Goal: Task Accomplishment & Management: Complete application form

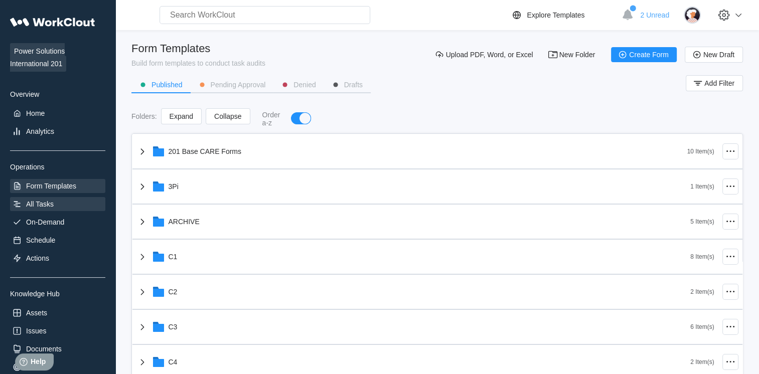
click at [63, 200] on div "All Tasks" at bounding box center [57, 204] width 95 height 14
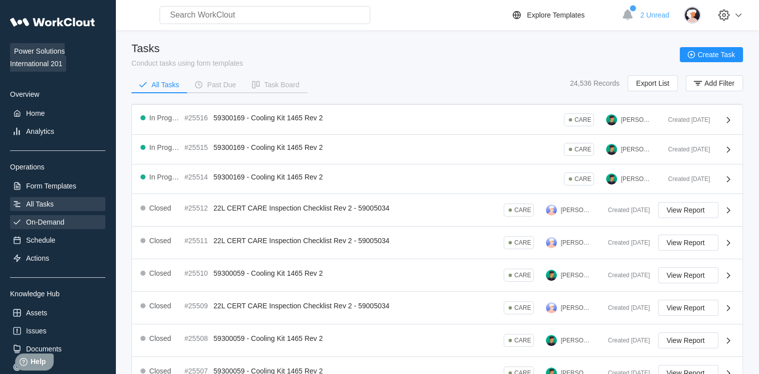
click at [50, 221] on div "On-Demand" at bounding box center [45, 222] width 38 height 8
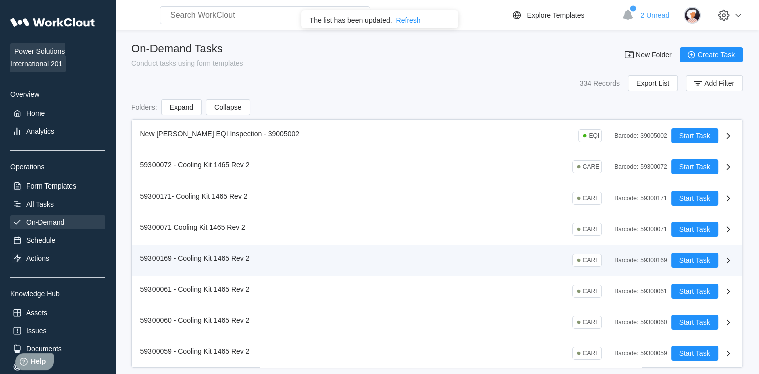
click at [723, 256] on icon at bounding box center [729, 260] width 12 height 12
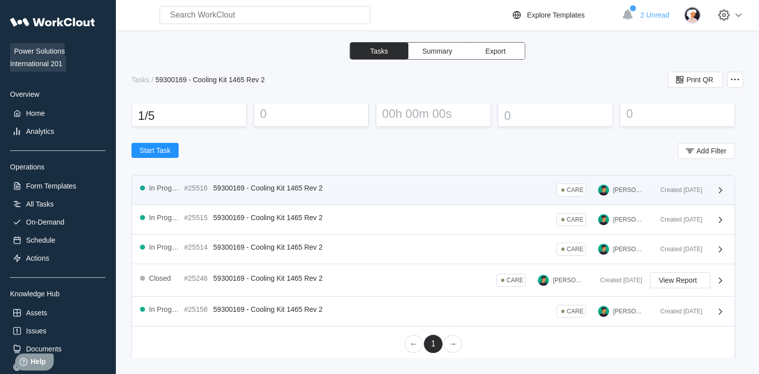
scroll to position [74, 0]
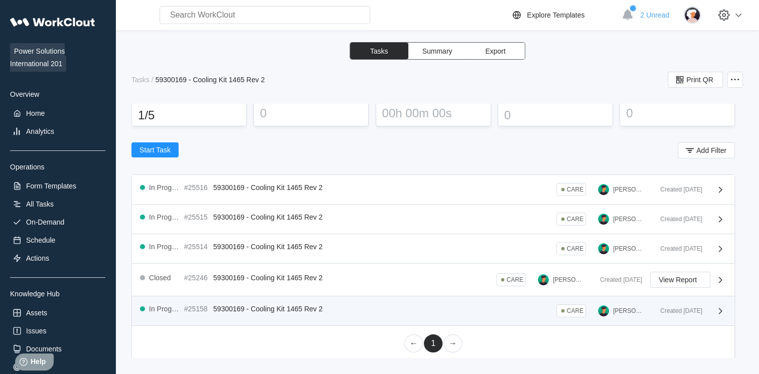
click at [482, 320] on div "In Progress #25158 59300169 - Cooling Kit 1465 Rev 2 CARE [PERSON_NAME] Created…" at bounding box center [433, 312] width 603 height 30
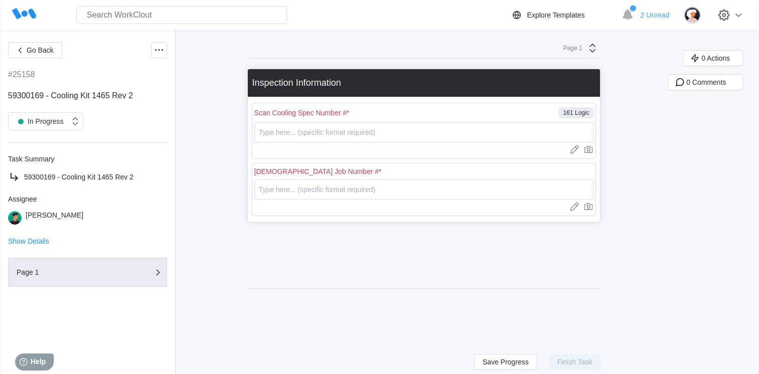
click at [11, 58] on div "Go Back #25158 59300169 - Cooling Kit 1465 Rev 2 In Progress Task Summary 59300…" at bounding box center [87, 202] width 159 height 320
click at [30, 49] on span "Go Back" at bounding box center [40, 50] width 27 height 7
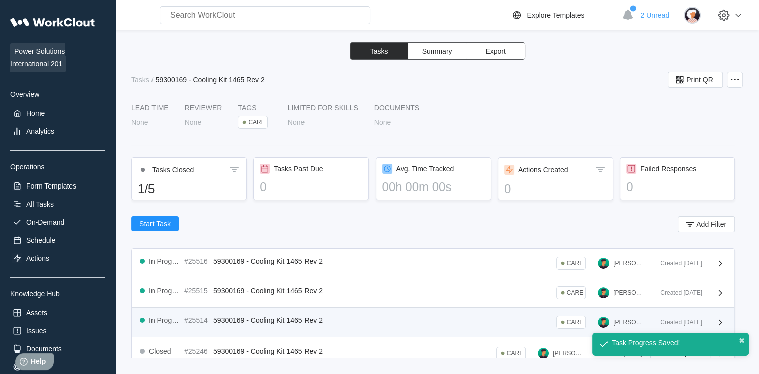
scroll to position [75, 0]
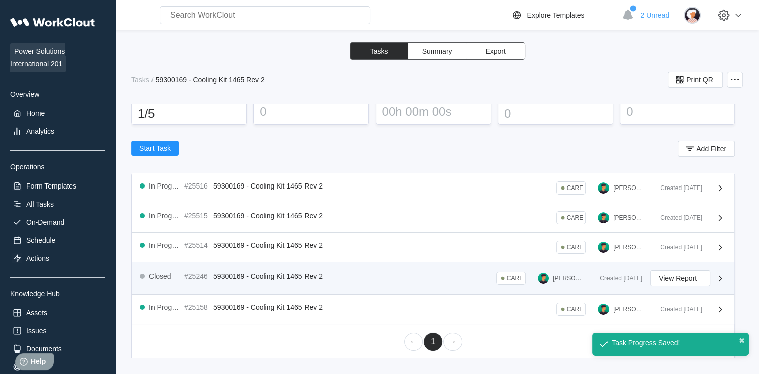
click at [265, 277] on span "59300169 - Cooling Kit 1465 Rev 2" at bounding box center [267, 277] width 109 height 8
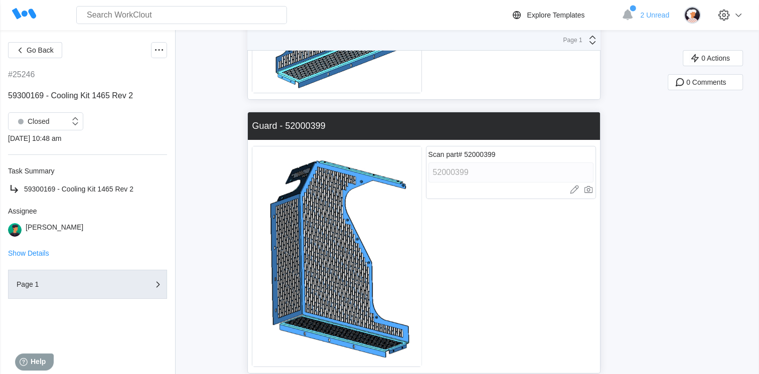
scroll to position [3738, 0]
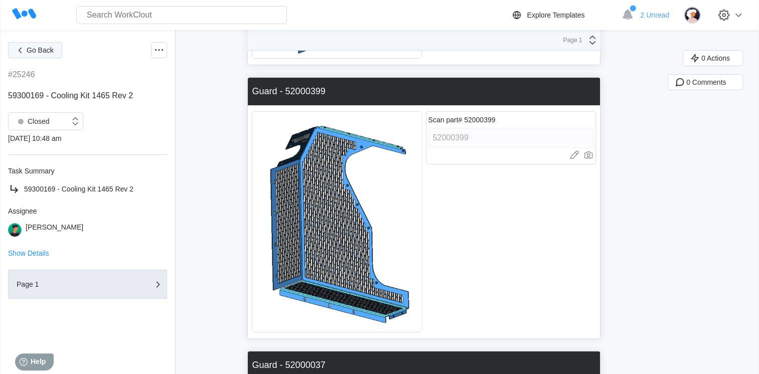
click at [23, 55] on icon "button" at bounding box center [20, 50] width 11 height 11
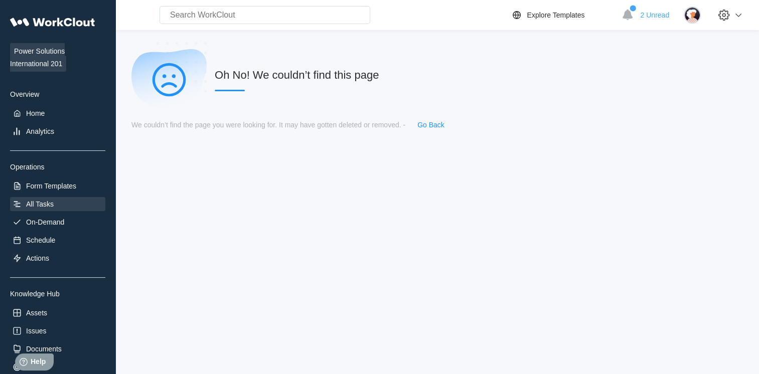
click at [46, 205] on div "All Tasks" at bounding box center [40, 204] width 28 height 8
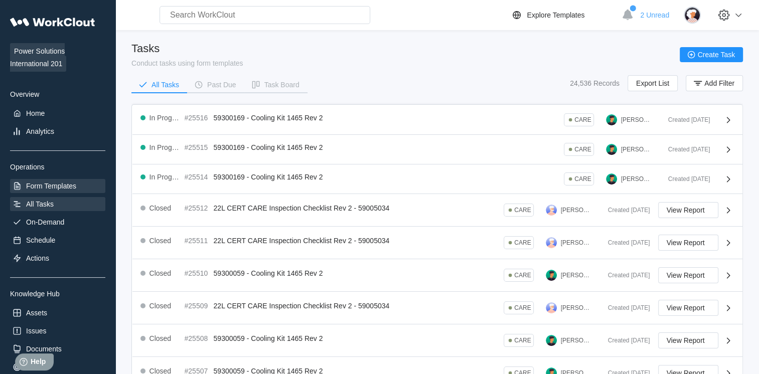
click at [74, 182] on div "Form Templates" at bounding box center [57, 186] width 95 height 14
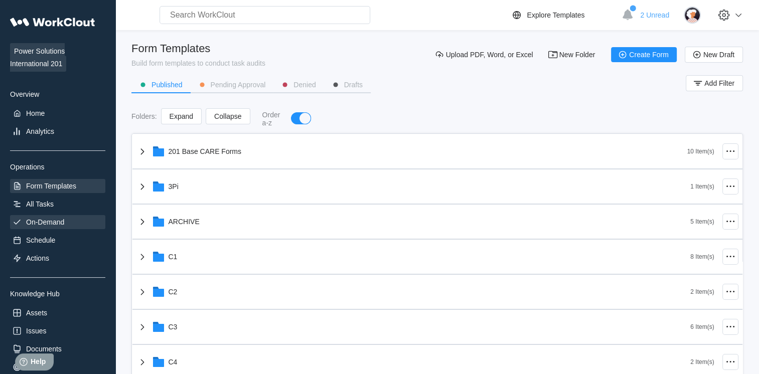
click at [58, 218] on div "On-Demand" at bounding box center [57, 222] width 95 height 14
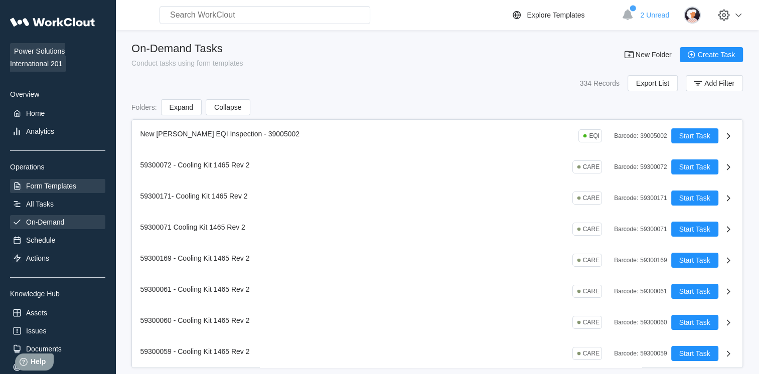
click at [47, 181] on div "Form Templates" at bounding box center [57, 186] width 95 height 14
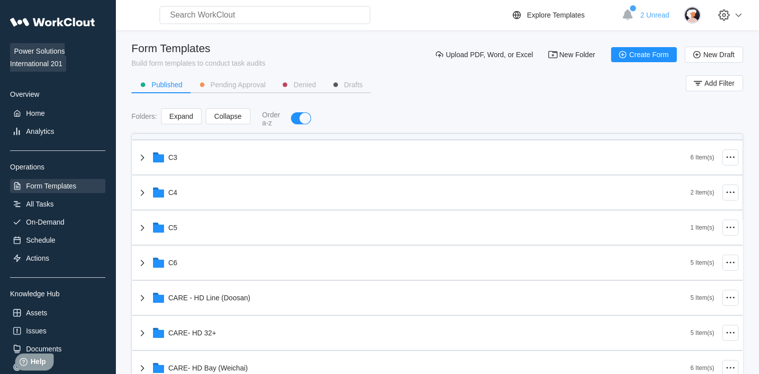
scroll to position [254, 0]
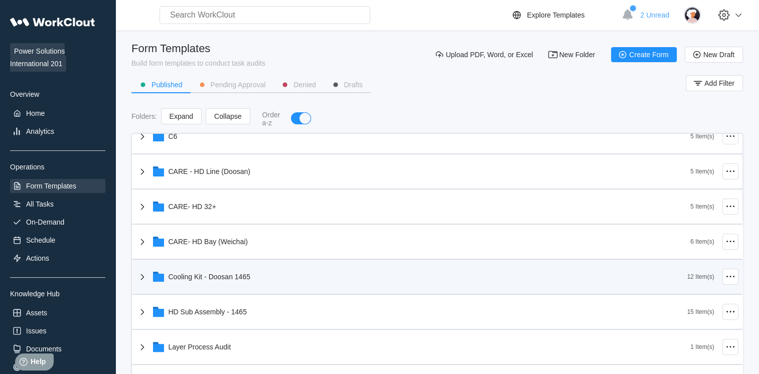
click at [300, 272] on div "Cooling Kit - Doosan 1465" at bounding box center [412, 277] width 551 height 26
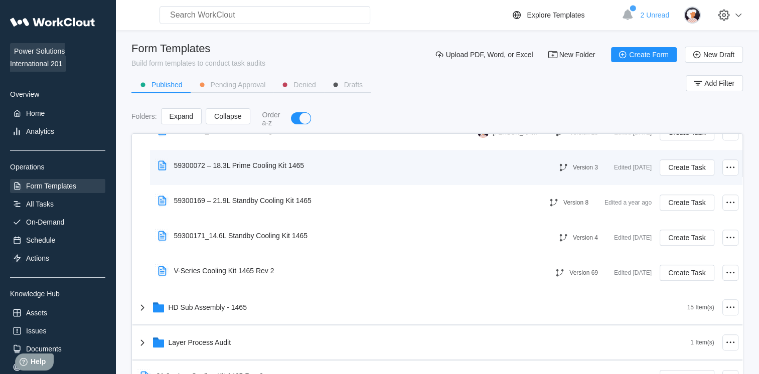
scroll to position [723, 0]
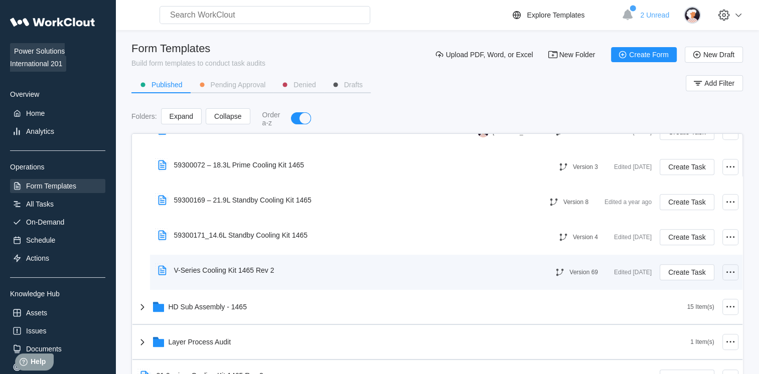
click at [726, 276] on icon at bounding box center [731, 273] width 12 height 12
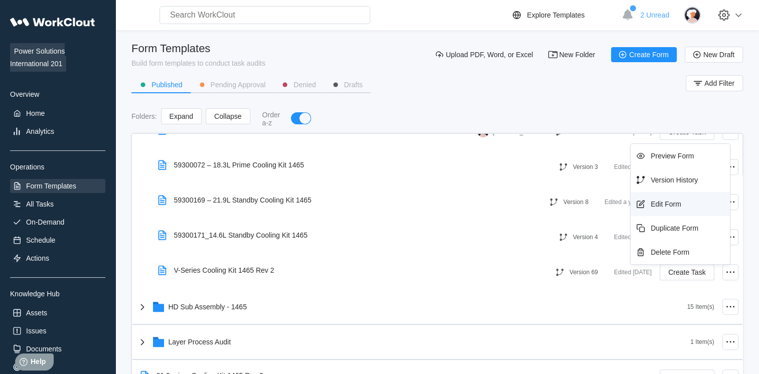
click at [666, 202] on div "Edit Form" at bounding box center [666, 204] width 31 height 8
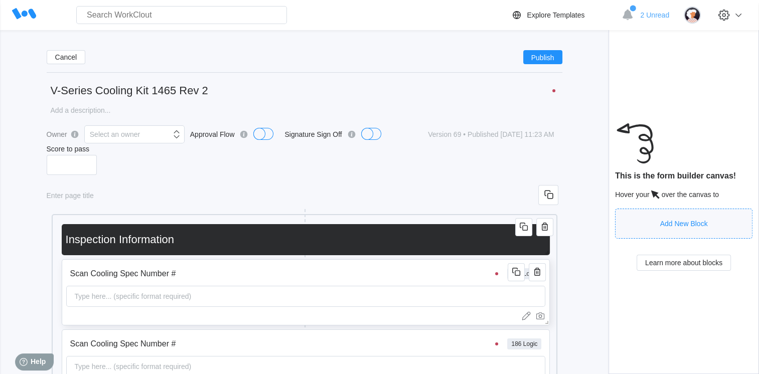
click at [281, 284] on input "Scan Cooling Spec Number #" at bounding box center [286, 274] width 440 height 20
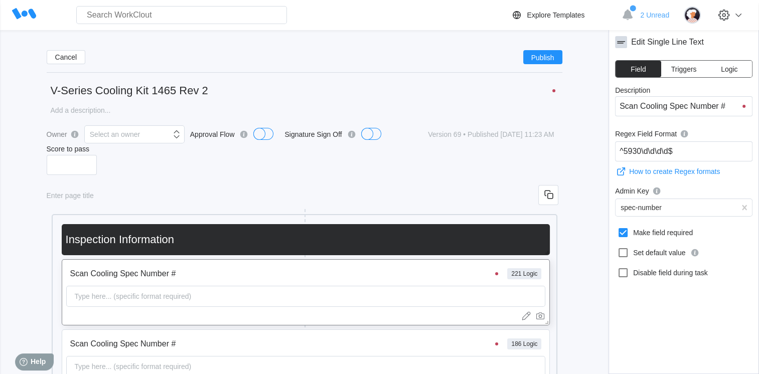
click at [724, 72] on span "Logic" at bounding box center [729, 69] width 17 height 7
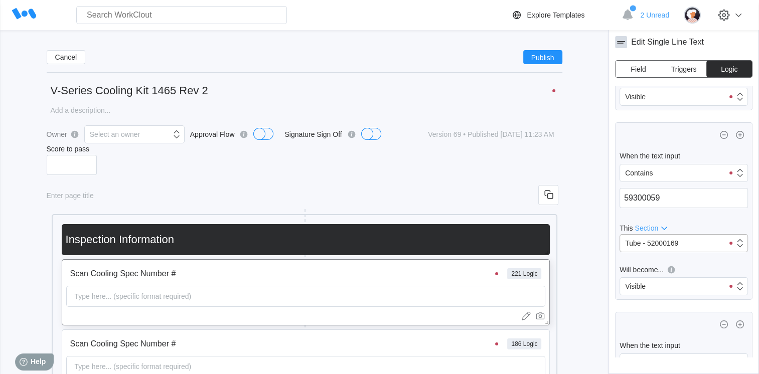
scroll to position [1102, 0]
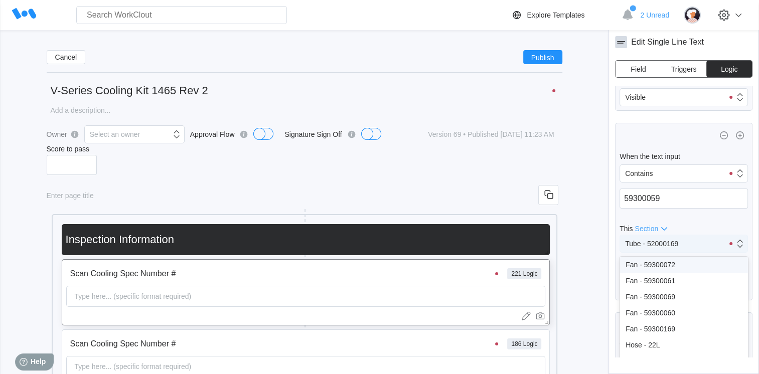
click at [665, 245] on div "Tube - 52000169" at bounding box center [651, 244] width 53 height 8
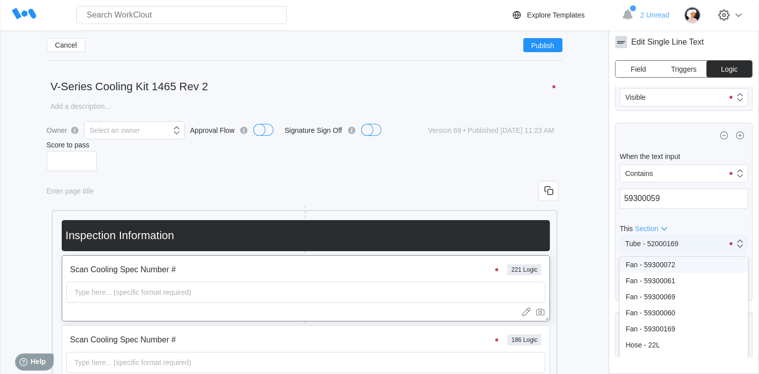
scroll to position [41, 0]
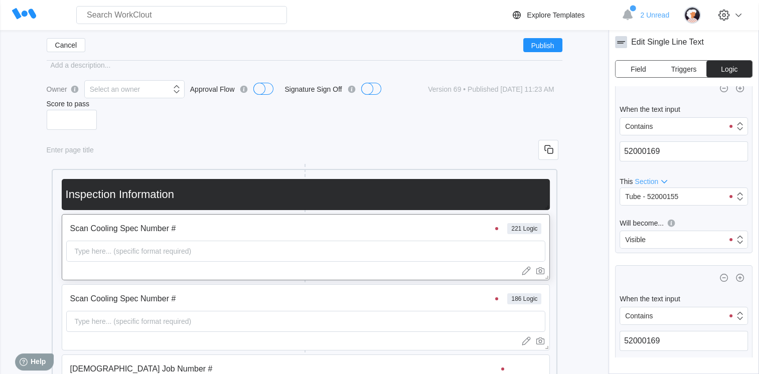
scroll to position [17274, 0]
click at [645, 162] on input "52000169" at bounding box center [684, 152] width 128 height 20
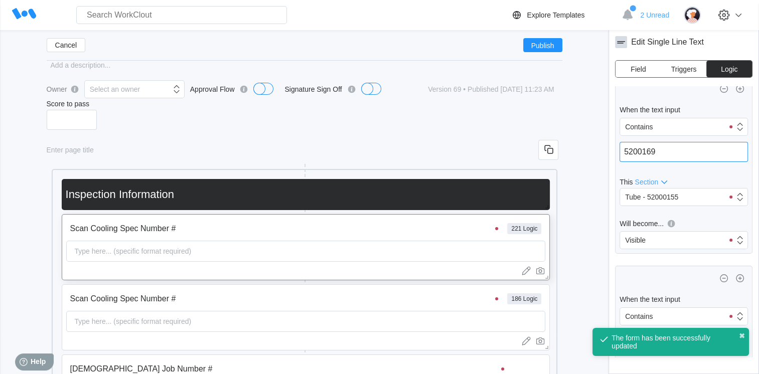
click at [658, 162] on input "5200169" at bounding box center [684, 152] width 128 height 20
click at [658, 162] on input "5" at bounding box center [684, 152] width 128 height 20
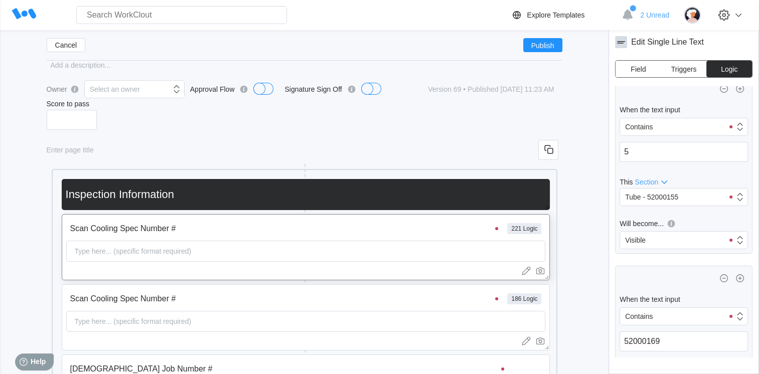
click at [742, 338] on div "When the text input Contains 52000169 This Section Tube - 52000157 Will become.…" at bounding box center [684, 355] width 138 height 178
click at [669, 162] on input "5" at bounding box center [684, 152] width 128 height 20
click at [669, 162] on input "5930" at bounding box center [684, 152] width 128 height 20
drag, startPoint x: 669, startPoint y: 208, endPoint x: 592, endPoint y: 214, distance: 76.5
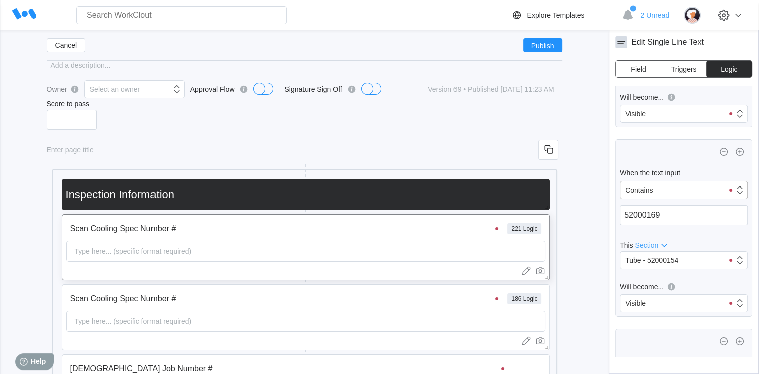
scroll to position [16854, 0]
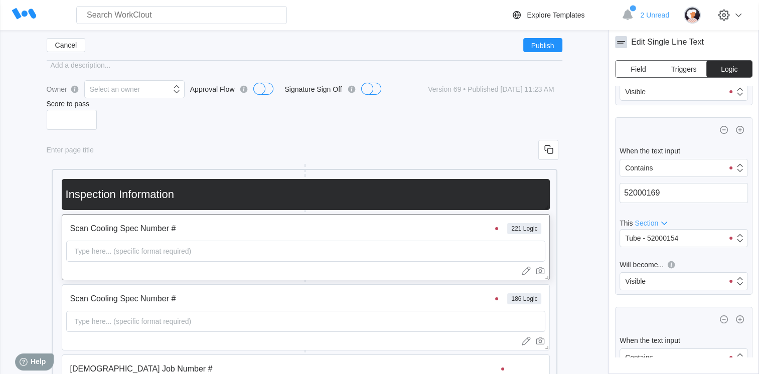
type input "59300169"
click at [668, 203] on input "52000169" at bounding box center [684, 193] width 128 height 20
paste input "93"
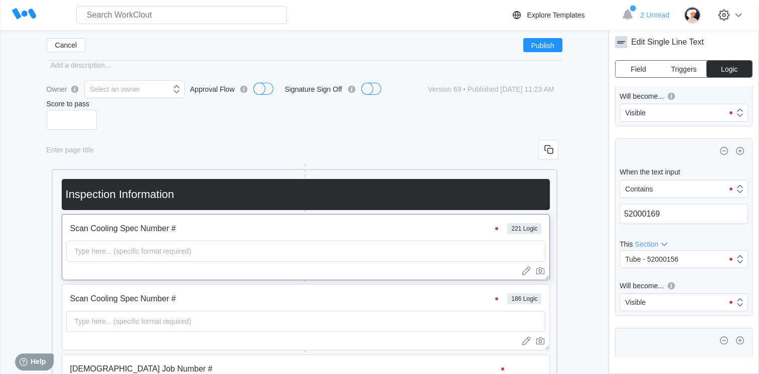
scroll to position [17120, 0]
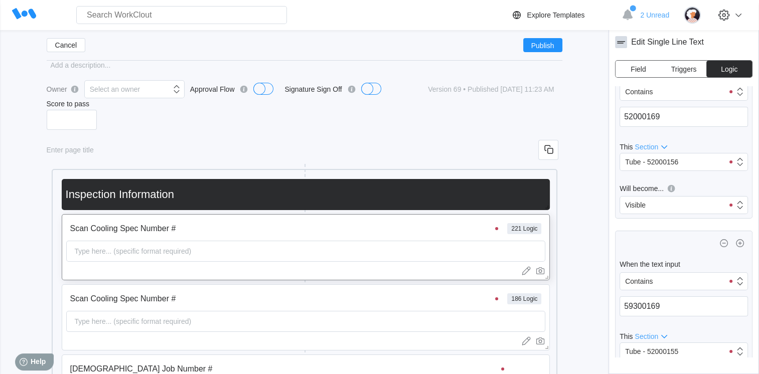
type input "59300169"
click at [671, 127] on input "52000169" at bounding box center [684, 117] width 128 height 20
paste input "93"
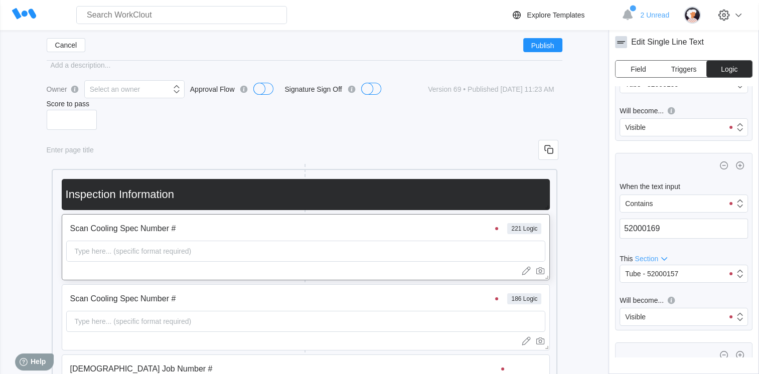
scroll to position [17388, 0]
type input "59300169"
click at [671, 238] on input "52000169" at bounding box center [684, 228] width 128 height 20
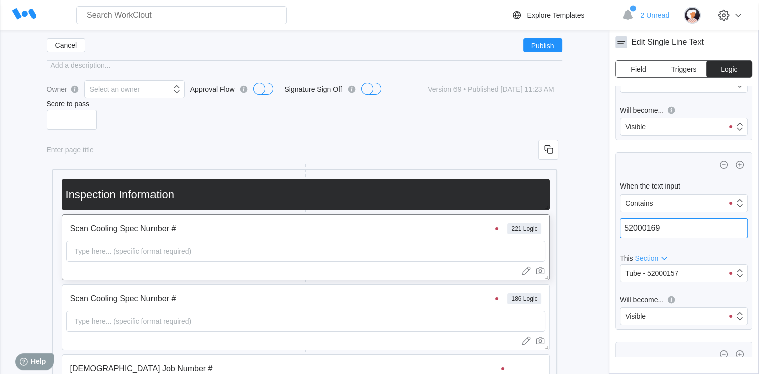
paste input "93"
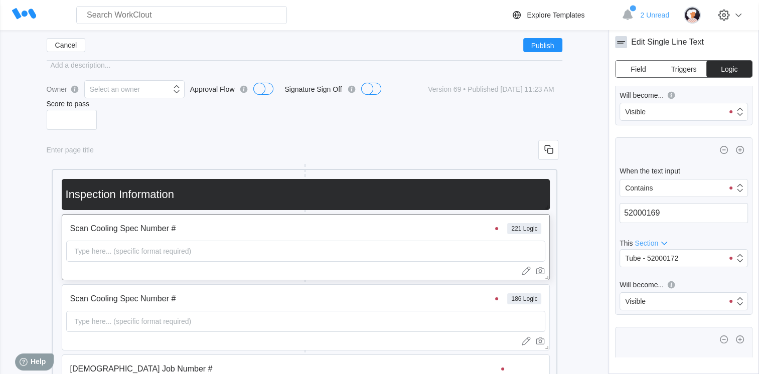
scroll to position [17594, 0]
type input "59300169"
click at [681, 222] on input "52000169" at bounding box center [684, 212] width 128 height 20
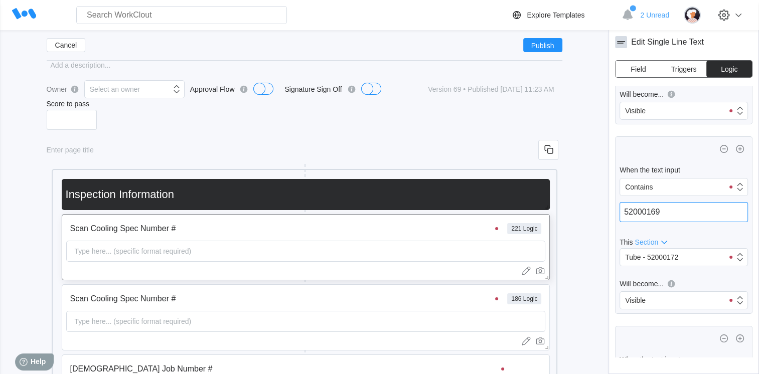
paste input "93"
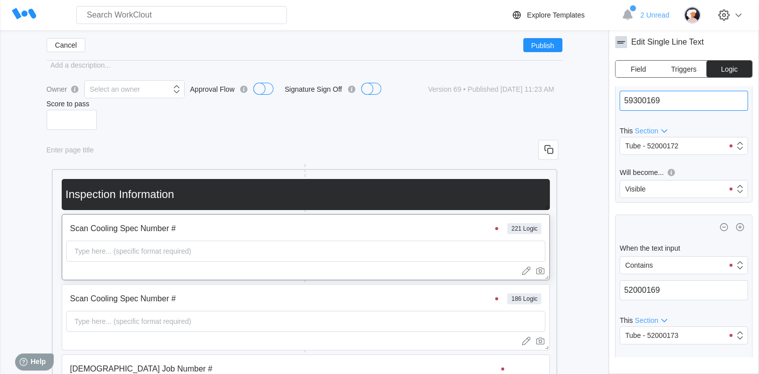
scroll to position [17707, 0]
type input "59300169"
click at [670, 299] on input "52000169" at bounding box center [684, 289] width 128 height 20
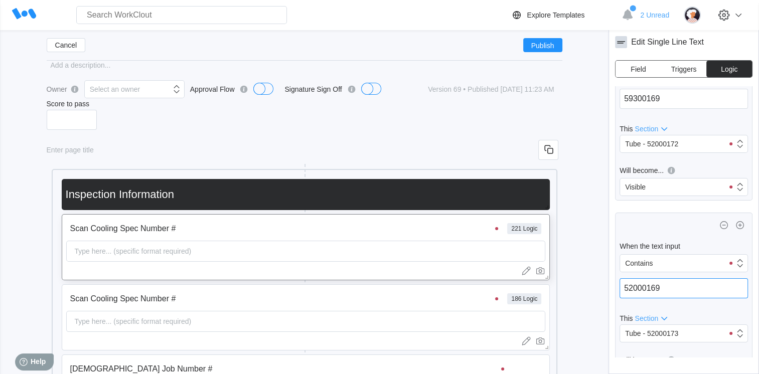
paste input "93"
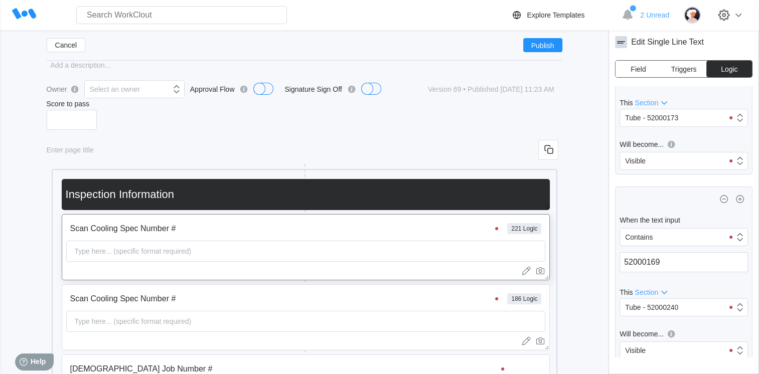
scroll to position [17923, 0]
type input "59300169"
click at [662, 272] on input "52000169" at bounding box center [684, 262] width 128 height 20
click at [663, 272] on input "52000169" at bounding box center [684, 262] width 128 height 20
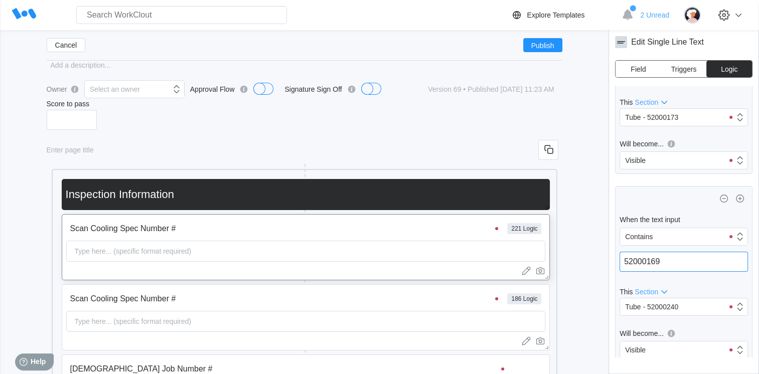
paste input "93"
type input "59300169"
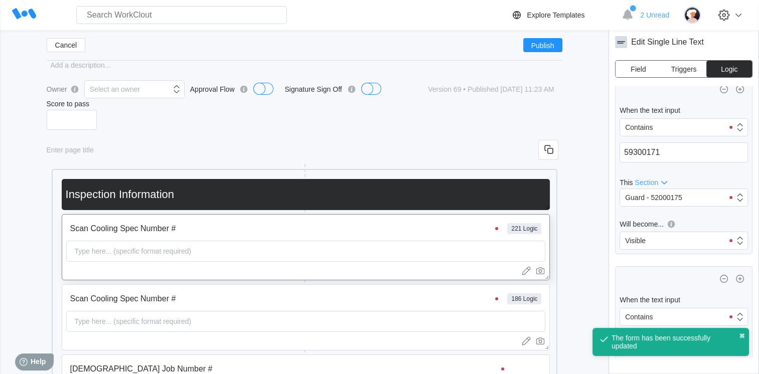
scroll to position [27839, 0]
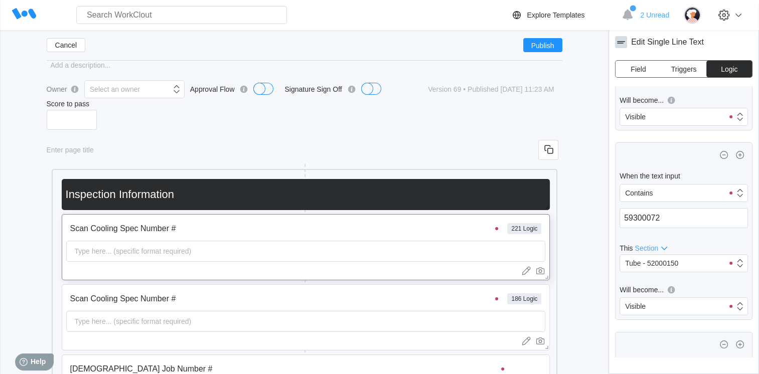
type input "59300169"
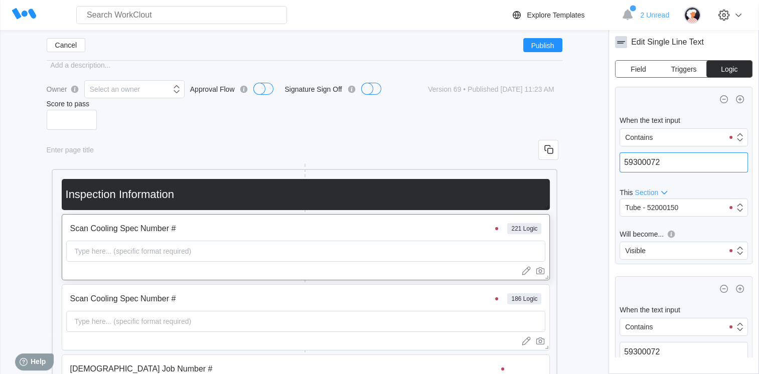
scroll to position [35288, 0]
drag, startPoint x: 0, startPoint y: 0, endPoint x: 647, endPoint y: 308, distance: 716.6
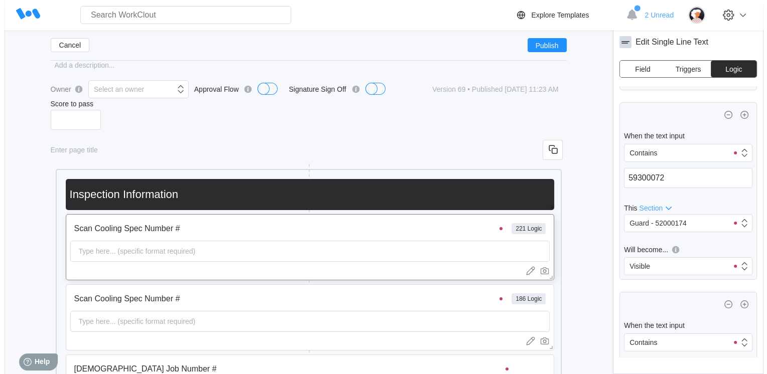
scroll to position [38716, 0]
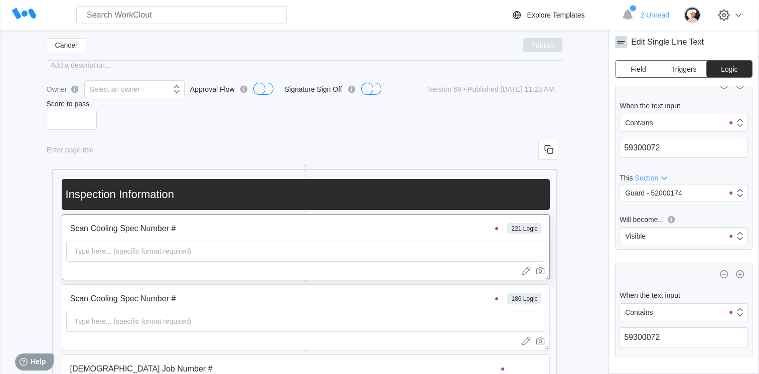
click at [541, 47] on span "Publish" at bounding box center [543, 45] width 23 height 6
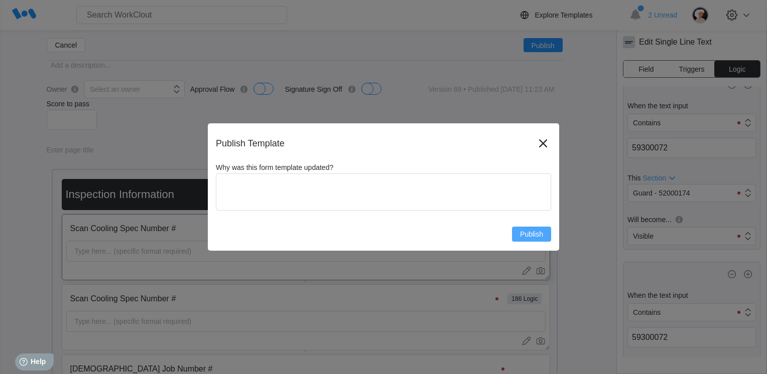
click at [520, 238] on span "Publish" at bounding box center [531, 234] width 23 height 7
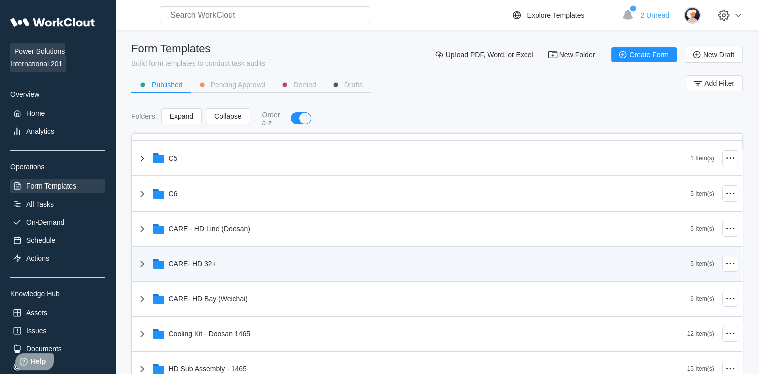
scroll to position [358, 0]
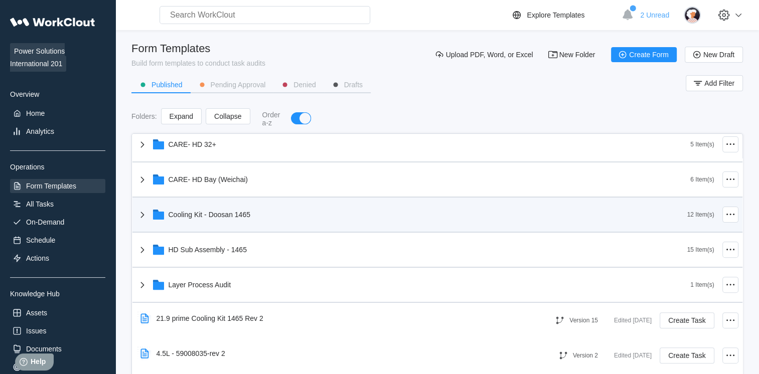
click at [428, 213] on div "Cooling Kit - Doosan 1465" at bounding box center [412, 215] width 551 height 26
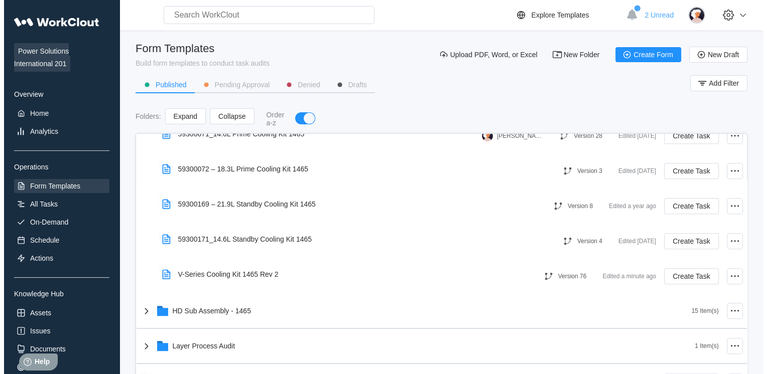
scroll to position [720, 0]
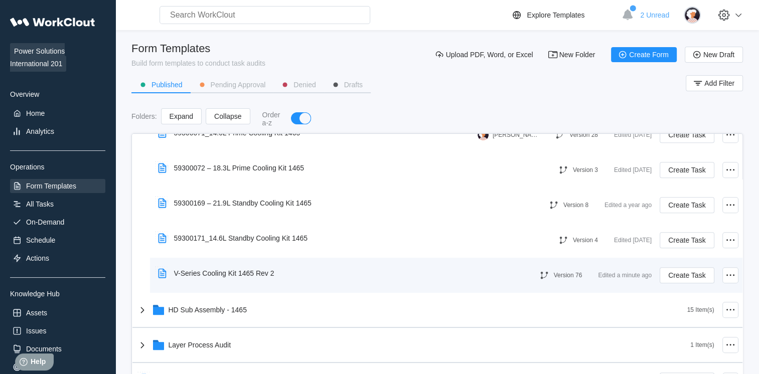
click at [584, 278] on div "Version 76 Edited a minute ago Create Task" at bounding box center [630, 275] width 216 height 27
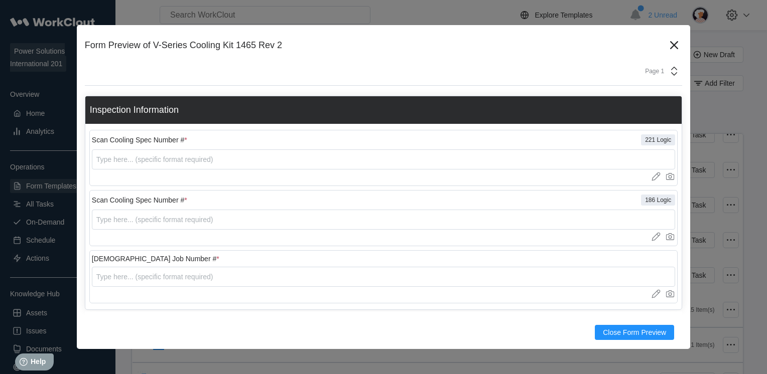
scroll to position [25, 0]
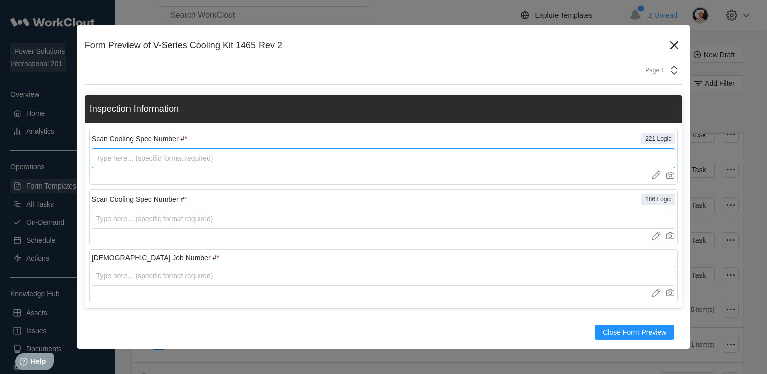
click at [372, 152] on input "text" at bounding box center [383, 159] width 583 height 20
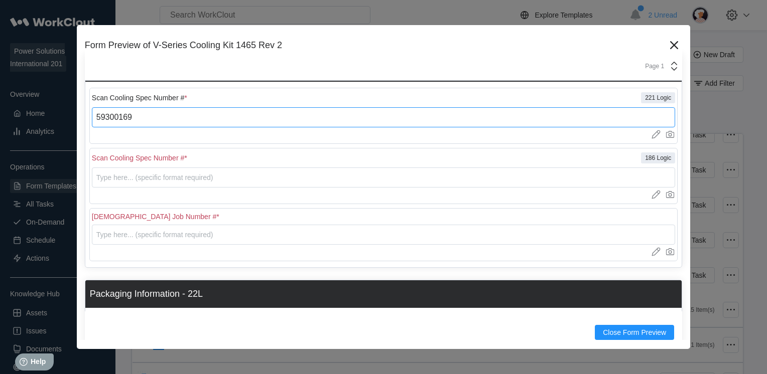
scroll to position [0, 0]
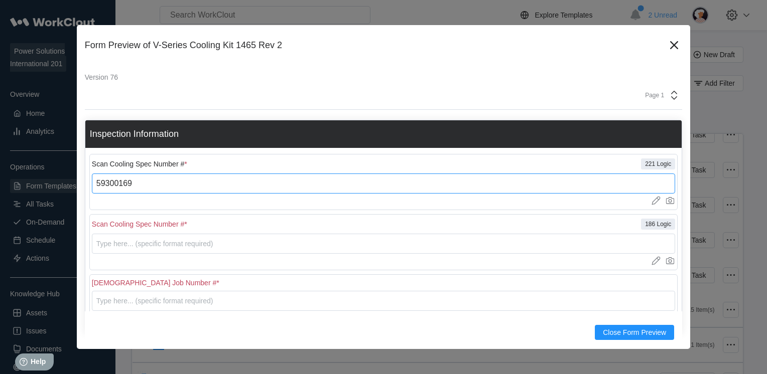
click at [214, 186] on input "59300169" at bounding box center [383, 184] width 583 height 20
type input "5"
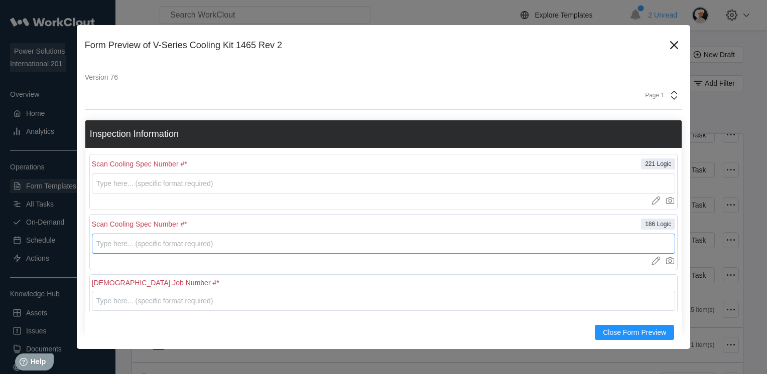
click at [177, 246] on input "text" at bounding box center [383, 244] width 583 height 20
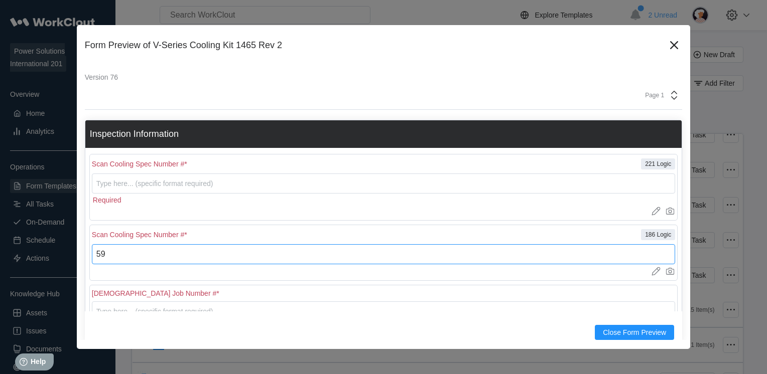
type input "5"
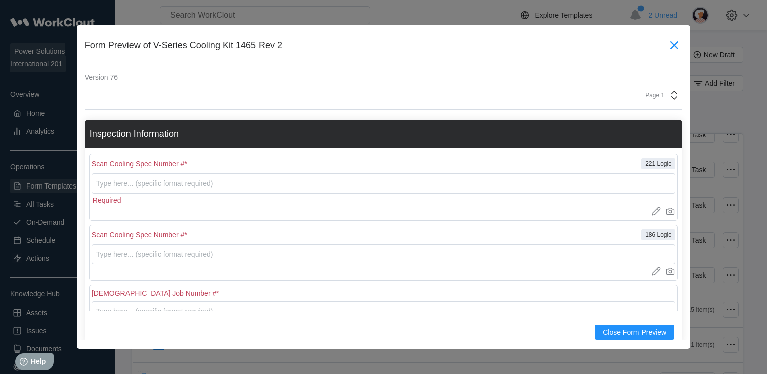
click at [666, 47] on icon at bounding box center [674, 45] width 16 height 16
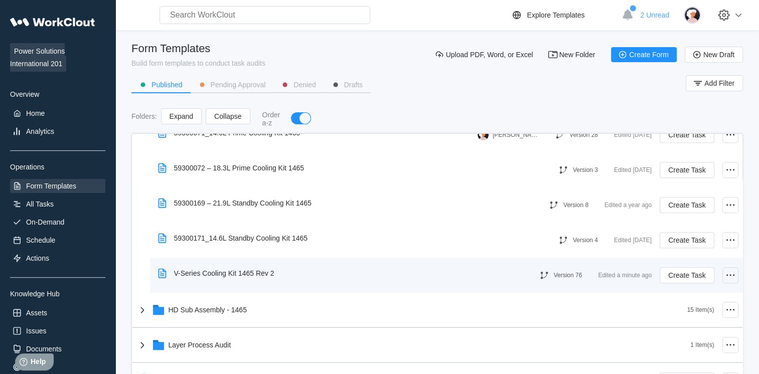
click at [725, 277] on icon at bounding box center [731, 276] width 12 height 12
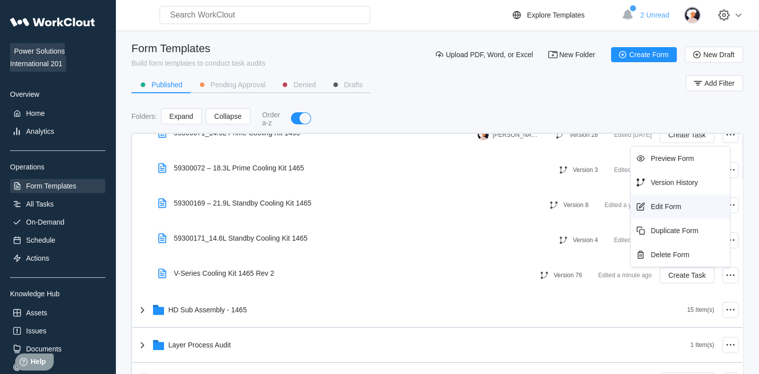
click at [691, 209] on div "Edit Form" at bounding box center [680, 207] width 91 height 16
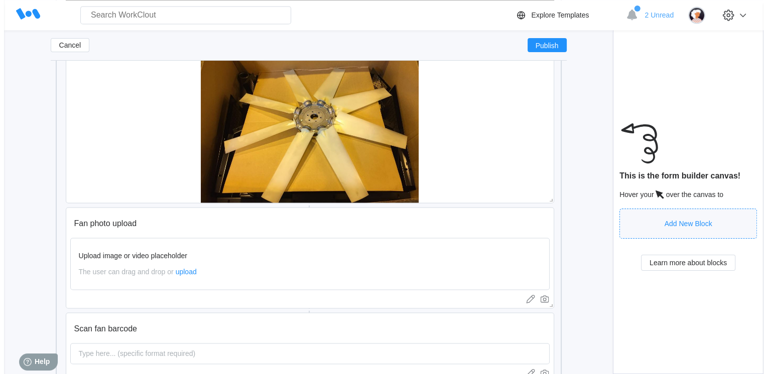
scroll to position [20570, 0]
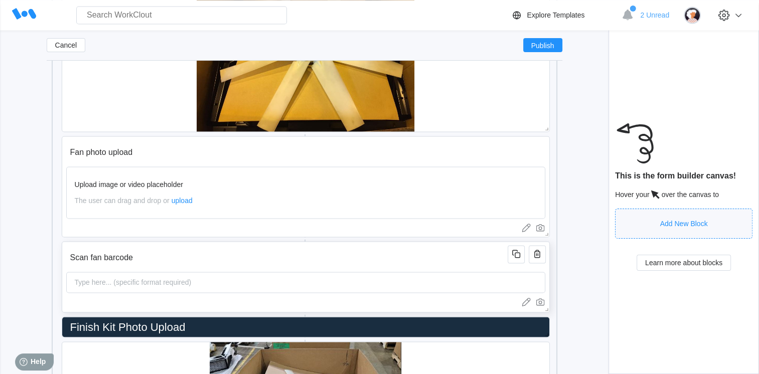
click at [481, 263] on input "Scan fan barcode" at bounding box center [288, 258] width 445 height 20
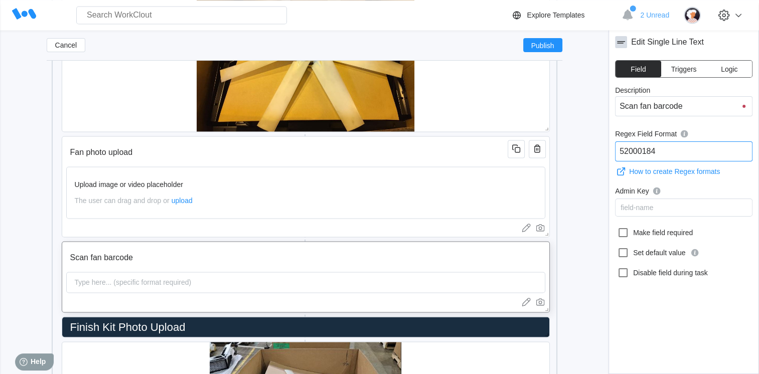
click at [661, 150] on input "52000184" at bounding box center [684, 152] width 138 height 20
type input "52000460"
click at [536, 43] on span "Publish" at bounding box center [543, 45] width 23 height 6
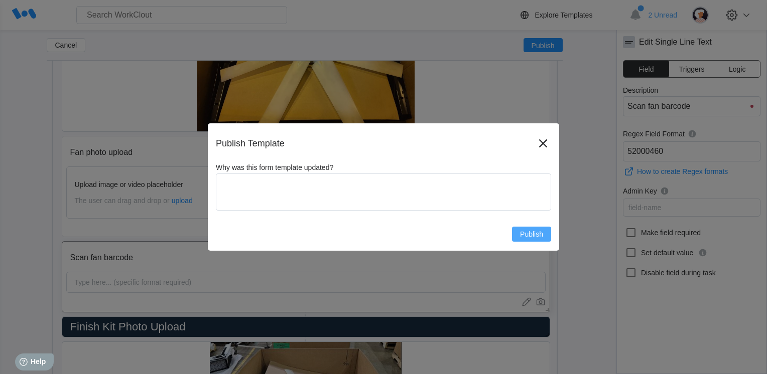
click at [525, 239] on button "Publish" at bounding box center [531, 234] width 39 height 15
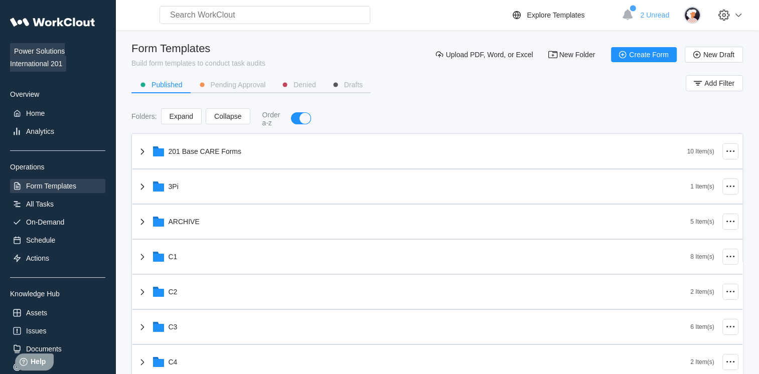
click at [564, 77] on div "Published Pending Approval Denied Drafts Add Filter" at bounding box center [437, 87] width 612 height 25
